Goal: Transaction & Acquisition: Purchase product/service

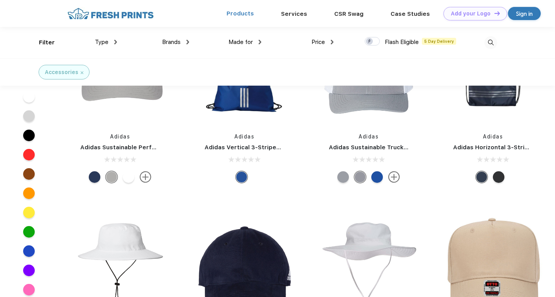
click at [240, 14] on link "Products" at bounding box center [240, 13] width 27 height 7
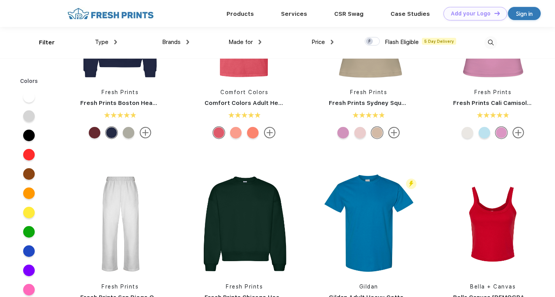
scroll to position [154, 0]
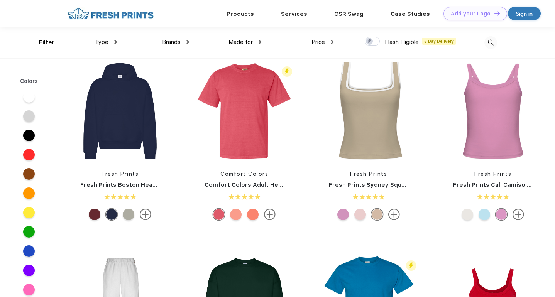
click at [188, 43] on img at bounding box center [187, 42] width 3 height 5
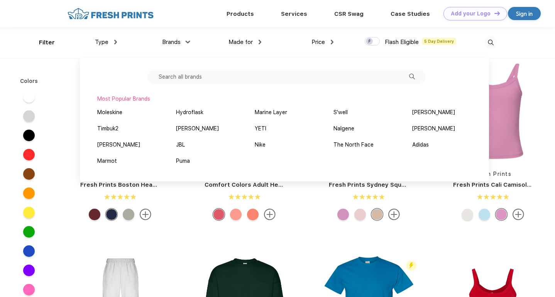
click at [210, 76] on input "text" at bounding box center [286, 76] width 279 height 15
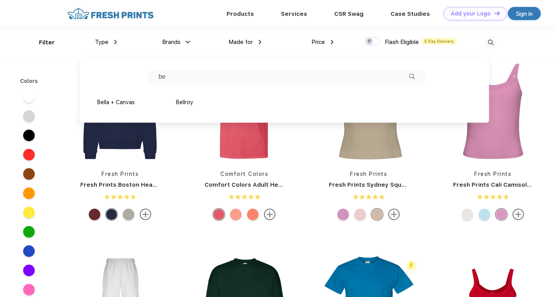
type input "b"
type input "next"
click at [116, 104] on div "Next Level" at bounding box center [110, 102] width 27 height 8
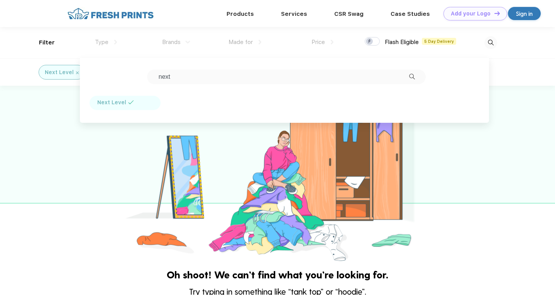
click at [211, 224] on div at bounding box center [277, 175] width 555 height 178
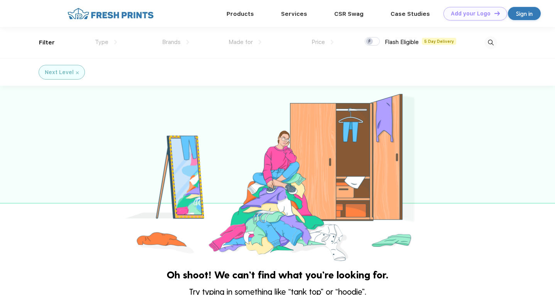
click at [489, 42] on img at bounding box center [490, 42] width 13 height 13
click at [428, 43] on input "text" at bounding box center [395, 43] width 169 height 8
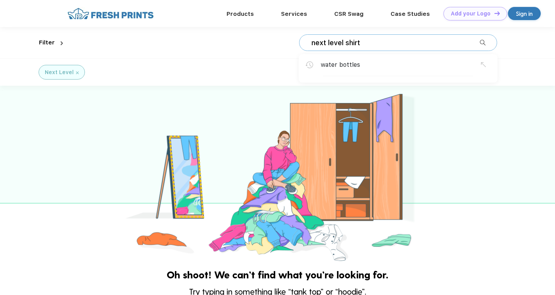
type input "next level shirt"
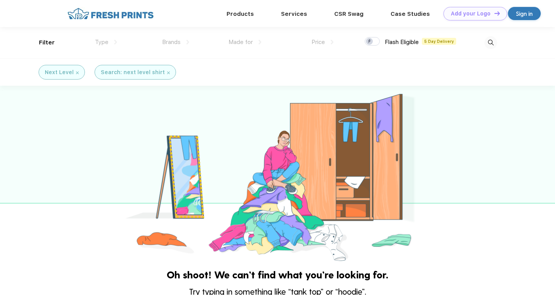
click at [76, 72] on img at bounding box center [77, 72] width 3 height 3
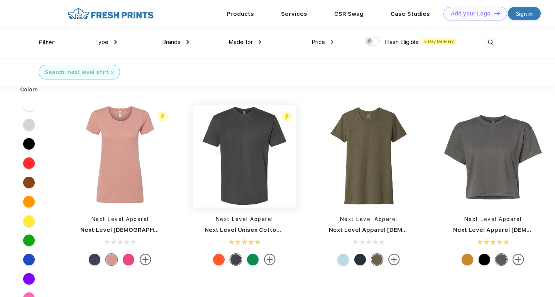
click at [258, 174] on img at bounding box center [244, 156] width 103 height 103
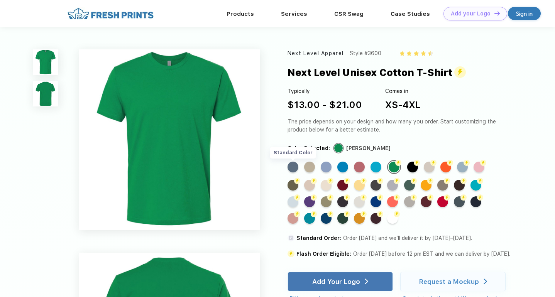
click at [291, 167] on div "Standard Color" at bounding box center [293, 167] width 11 height 11
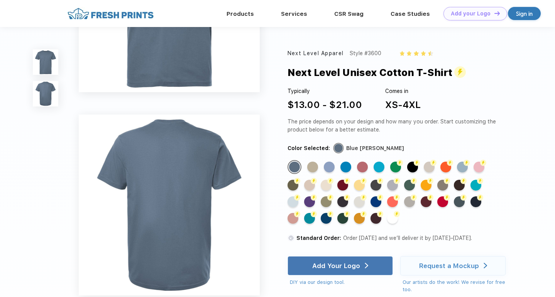
scroll to position [109, 0]
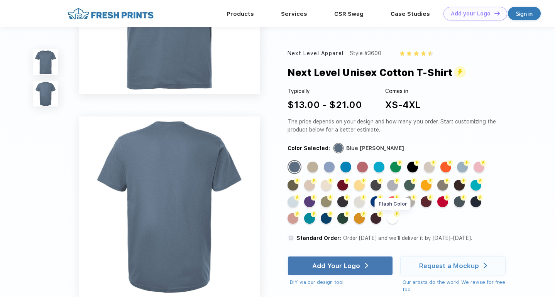
click at [393, 220] on div "Flash Color" at bounding box center [392, 218] width 11 height 11
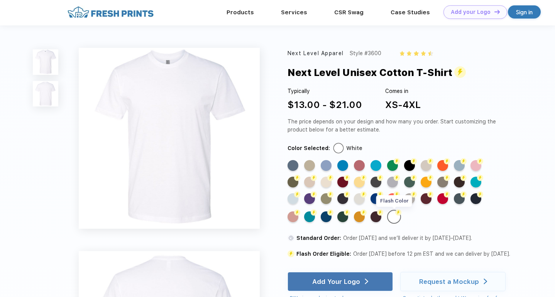
scroll to position [0, 0]
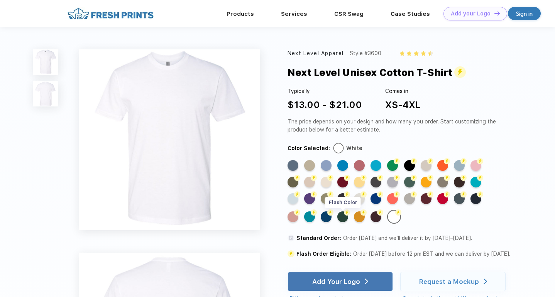
click at [342, 217] on div "Flash Color" at bounding box center [342, 216] width 11 height 11
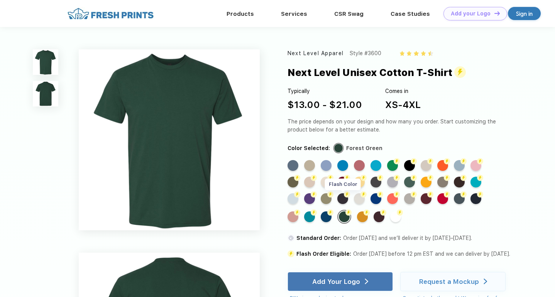
click at [343, 197] on div "Flash Color" at bounding box center [342, 198] width 11 height 11
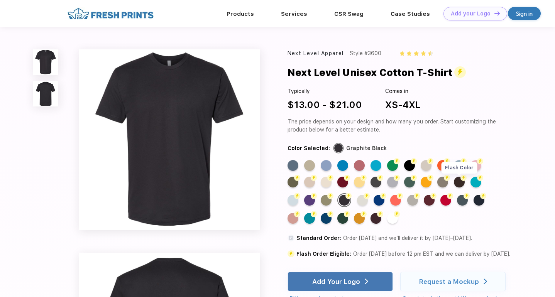
click at [458, 180] on div "Flash Color" at bounding box center [459, 182] width 11 height 11
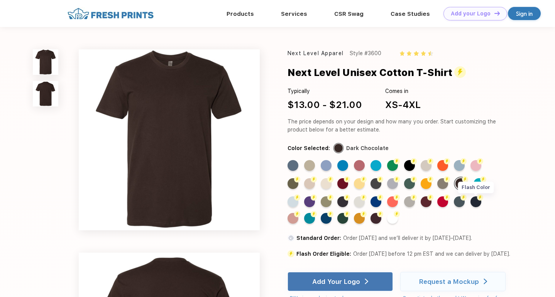
click at [480, 201] on div "Flash Color" at bounding box center [475, 201] width 11 height 11
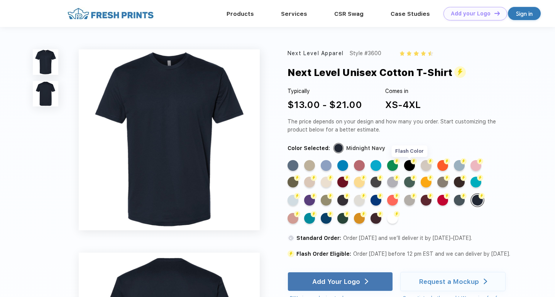
click at [407, 166] on div "Flash Color" at bounding box center [409, 165] width 11 height 11
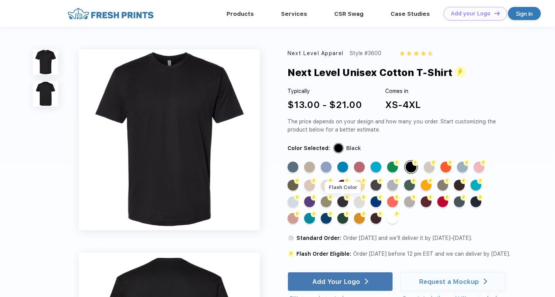
click at [342, 201] on div "Flash Color" at bounding box center [342, 201] width 11 height 11
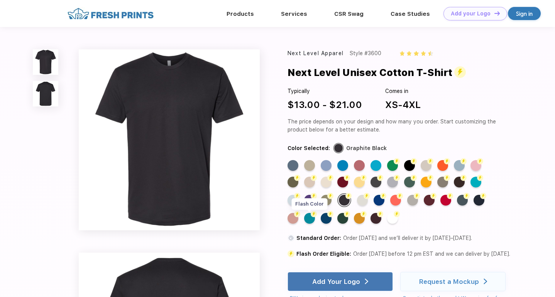
click at [309, 218] on div "Flash Color" at bounding box center [309, 218] width 11 height 11
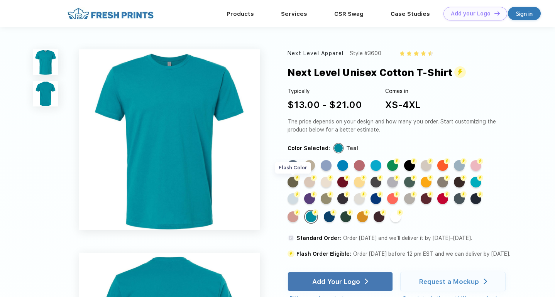
click at [291, 181] on div "Flash Color" at bounding box center [293, 182] width 11 height 11
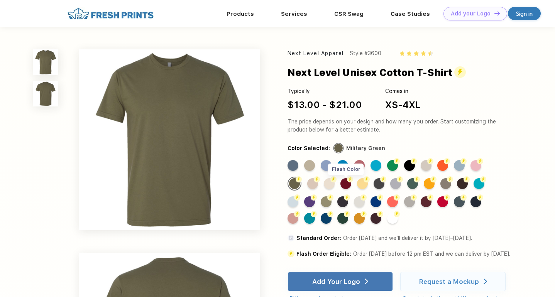
click at [349, 184] on div "Flash Color" at bounding box center [345, 183] width 11 height 11
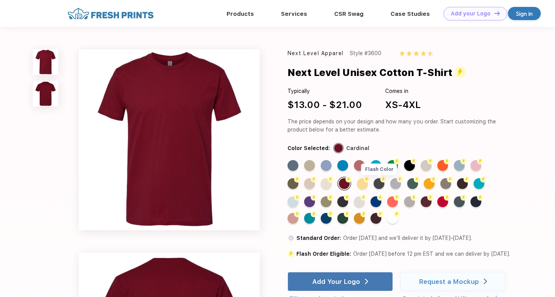
click at [382, 184] on div "Flash Color" at bounding box center [379, 183] width 11 height 11
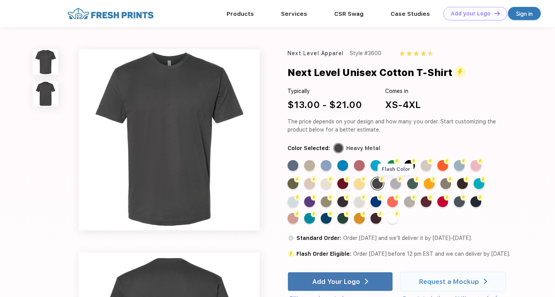
click at [397, 183] on div "Flash Color" at bounding box center [395, 183] width 11 height 11
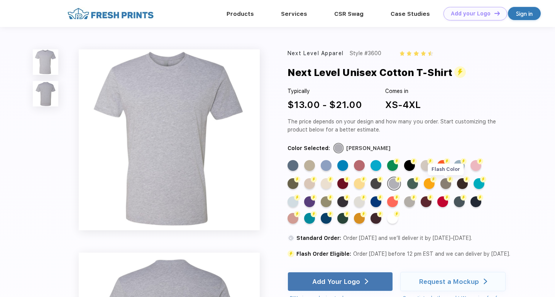
click at [449, 184] on div "Flash Color" at bounding box center [445, 183] width 11 height 11
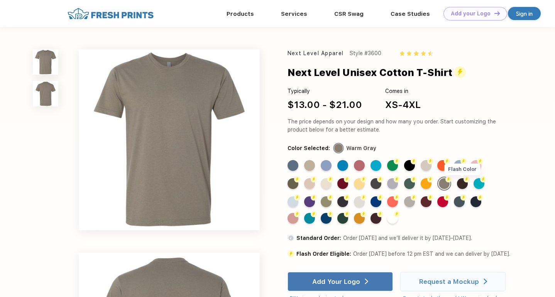
click at [463, 186] on div "Flash Color" at bounding box center [462, 183] width 11 height 11
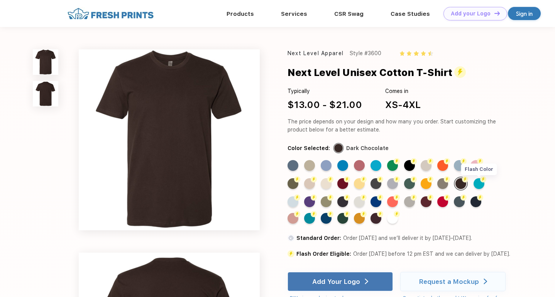
click at [479, 183] on div "Flash Color" at bounding box center [479, 183] width 11 height 11
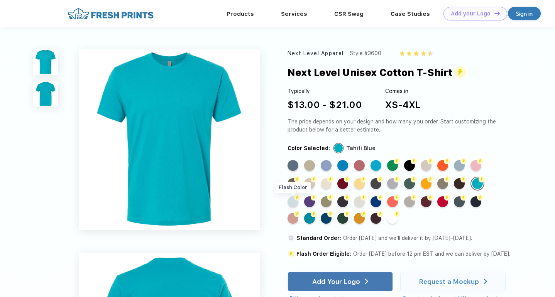
click at [289, 202] on div "Flash Color" at bounding box center [293, 201] width 11 height 11
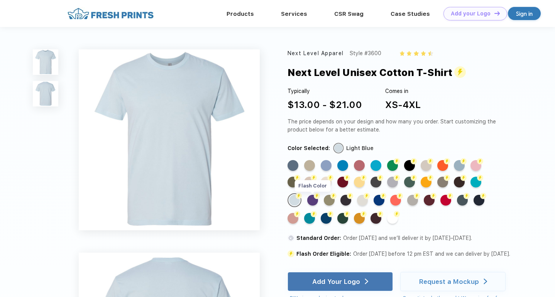
click at [315, 203] on div "Flash Color" at bounding box center [312, 200] width 11 height 11
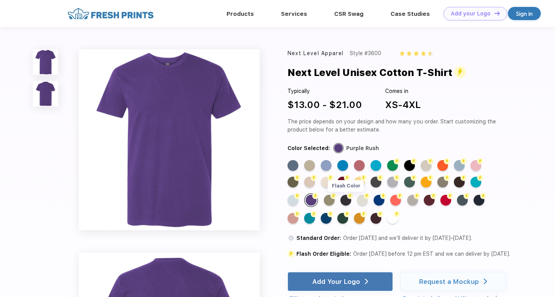
click at [347, 201] on div "Flash Color" at bounding box center [345, 200] width 11 height 11
